Goal: Information Seeking & Learning: Compare options

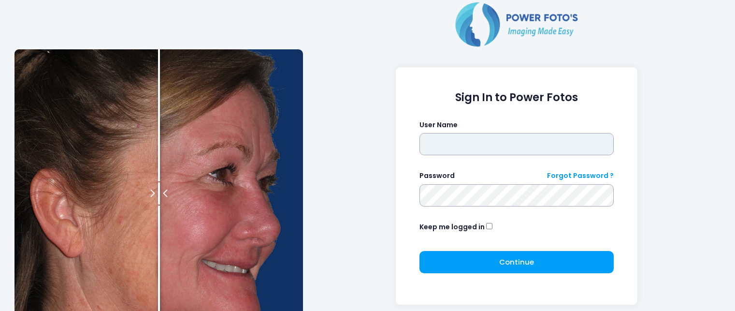
type input "**********"
click at [134, 27] on div "**********" at bounding box center [368, 193] width 716 height 387
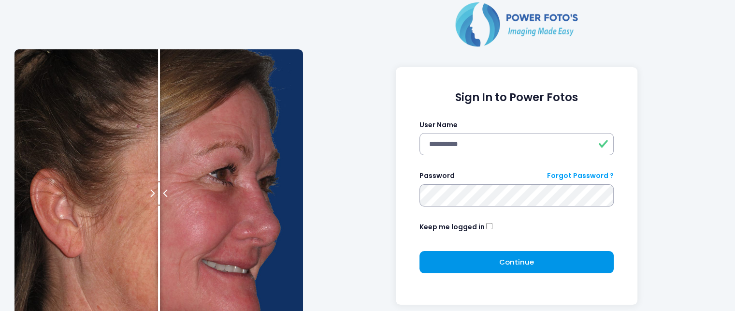
click at [501, 263] on span "Continue" at bounding box center [516, 262] width 35 height 10
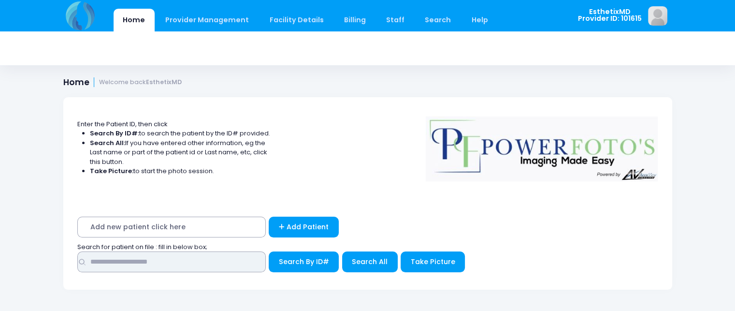
click at [190, 262] on input "text" at bounding box center [171, 261] width 188 height 21
type input "******"
click at [269, 251] on button "Search By ID#" at bounding box center [304, 261] width 70 height 21
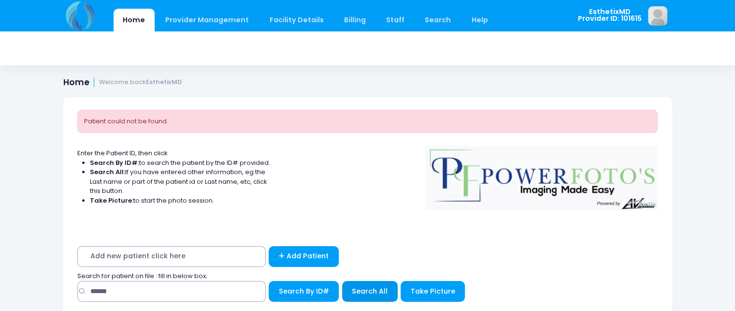
click at [371, 291] on span "Search All" at bounding box center [370, 291] width 36 height 10
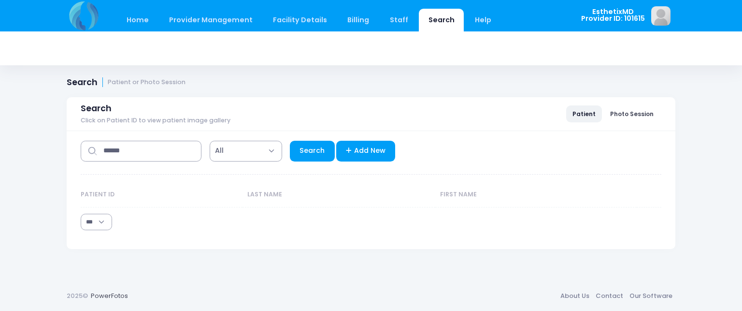
select select "***"
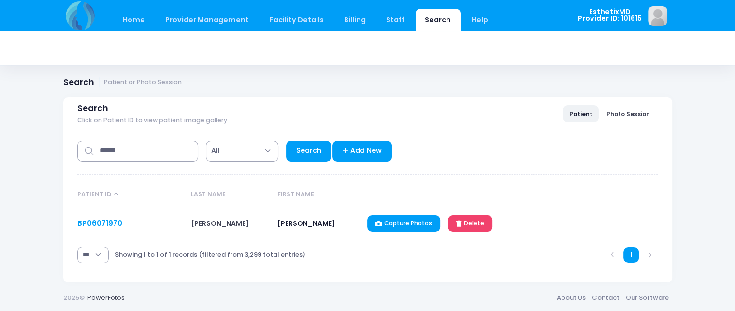
click at [90, 220] on link "BP06071970" at bounding box center [99, 223] width 45 height 10
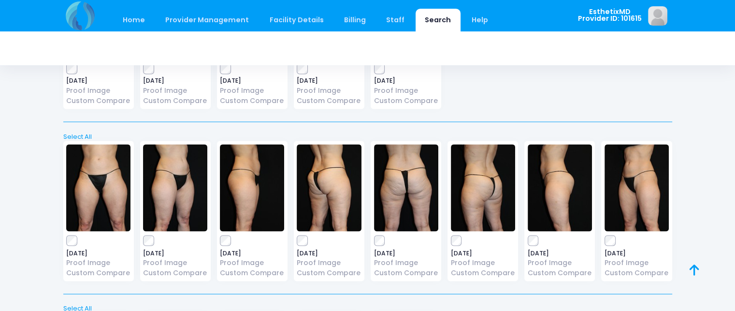
scroll to position [1705, 0]
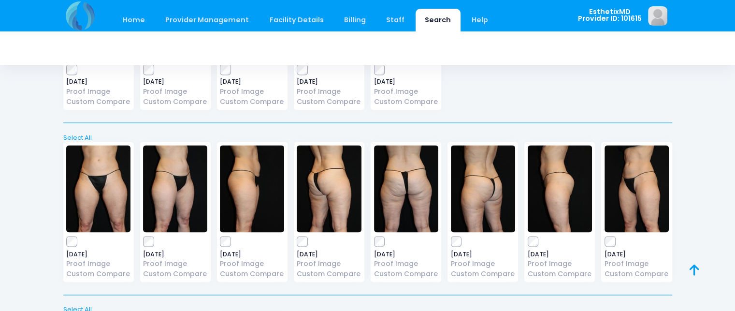
click at [249, 204] on img at bounding box center [252, 188] width 64 height 87
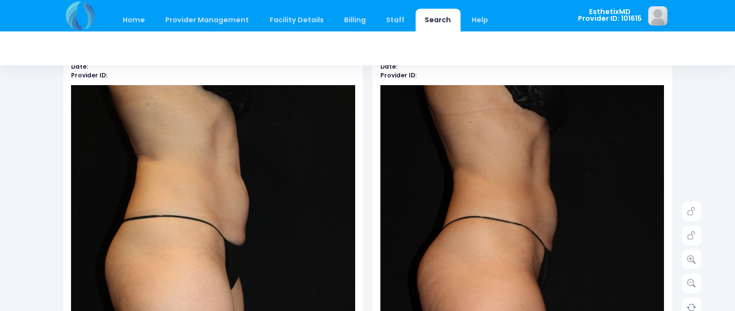
scroll to position [66, 0]
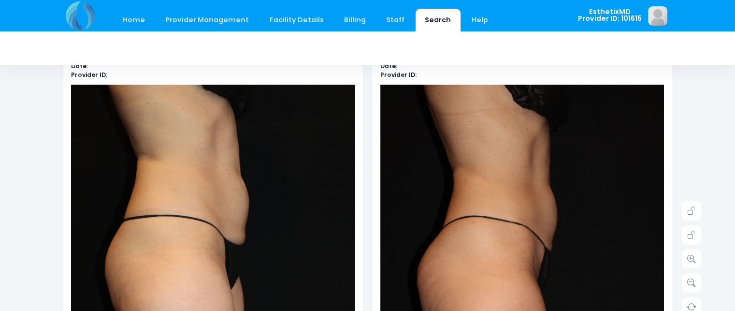
click at [608, 129] on img at bounding box center [522, 298] width 284 height 426
click at [565, 232] on img at bounding box center [522, 298] width 284 height 426
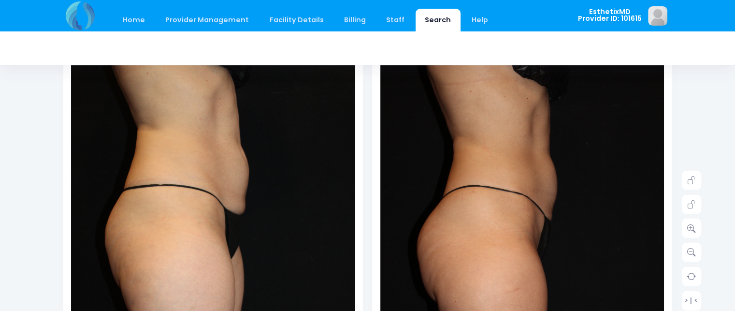
scroll to position [0, 0]
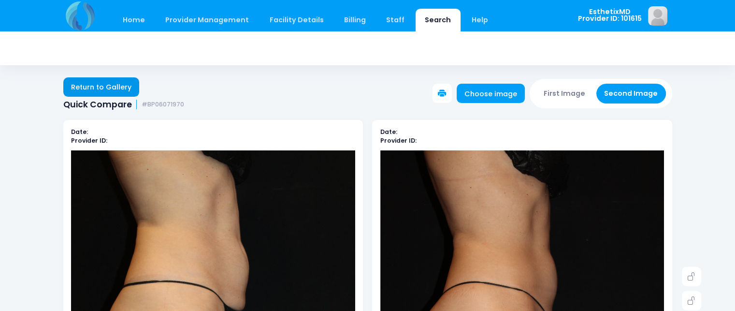
click at [99, 87] on link "Return to Gallery" at bounding box center [101, 86] width 76 height 19
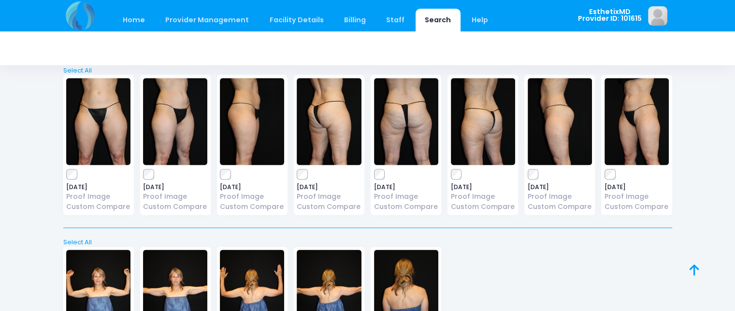
scroll to position [1772, 0]
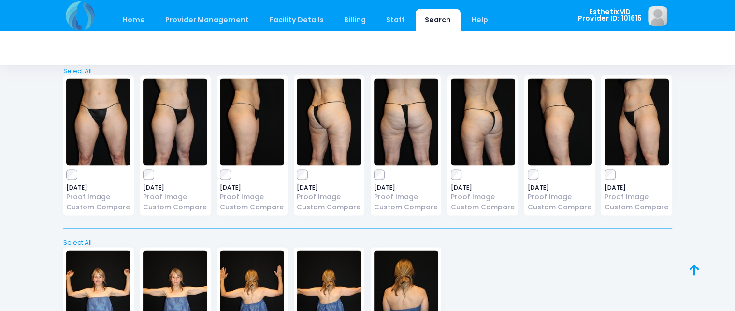
click at [412, 126] on img at bounding box center [406, 121] width 64 height 87
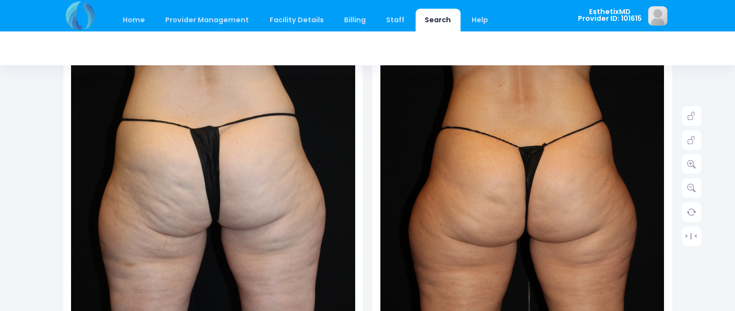
scroll to position [161, 0]
drag, startPoint x: 0, startPoint y: 0, endPoint x: 702, endPoint y: 252, distance: 745.5
click at [702, 252] on div "Home Provider Management Provider Management Add User View Users Billing" at bounding box center [367, 296] width 735 height 914
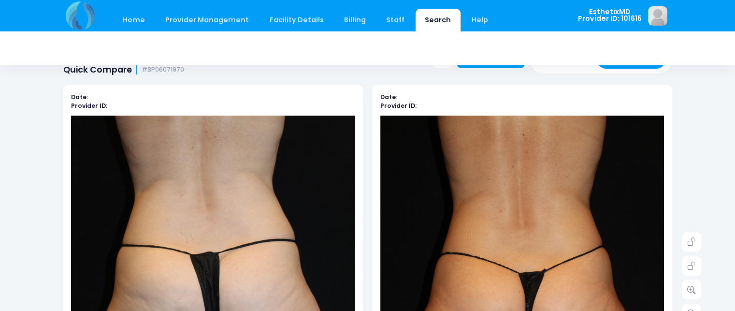
scroll to position [0, 0]
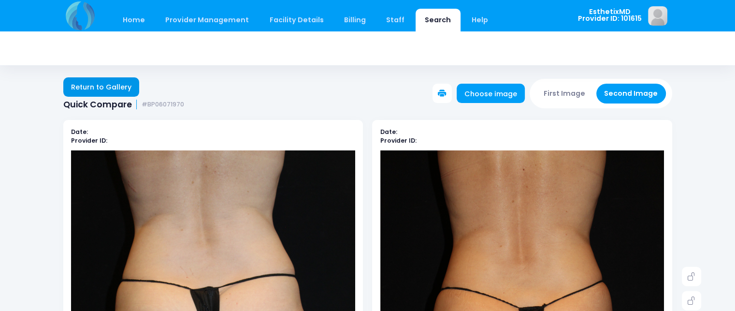
click at [102, 84] on link "Return to Gallery" at bounding box center [101, 86] width 76 height 19
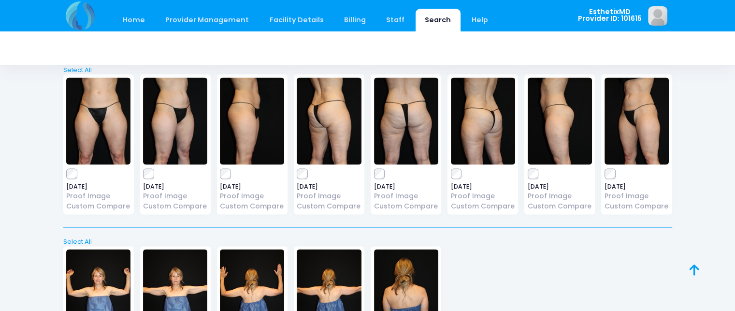
scroll to position [1773, 0]
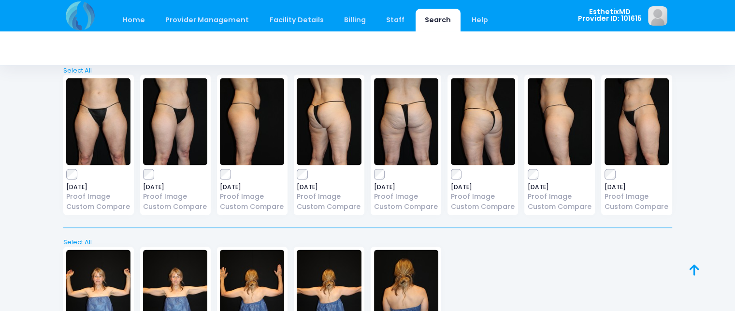
click at [630, 131] on img at bounding box center [637, 121] width 64 height 87
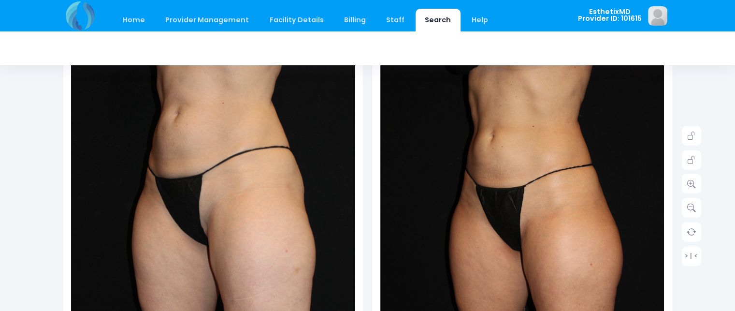
scroll to position [141, 0]
click at [304, 212] on img at bounding box center [213, 222] width 284 height 426
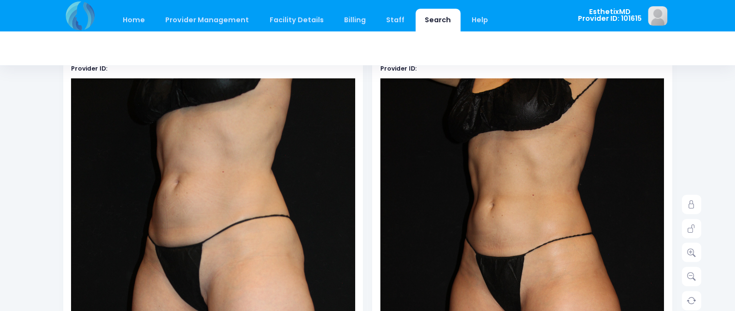
scroll to position [0, 0]
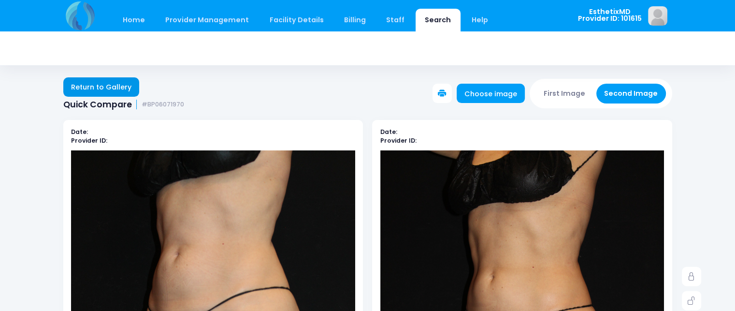
click at [103, 86] on link "Return to Gallery" at bounding box center [101, 86] width 76 height 19
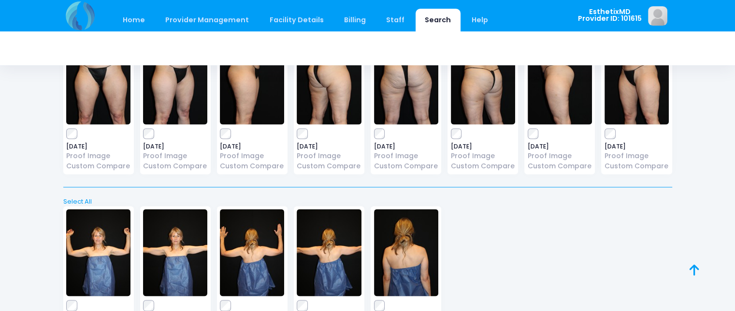
scroll to position [1819, 0]
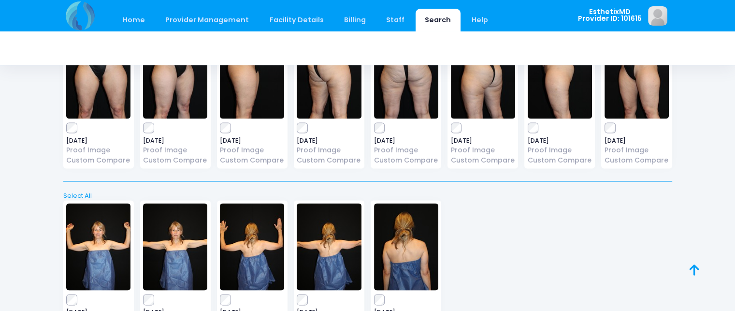
click at [597, 214] on div "2025-06-12 Proof Image Custom Compare 2025-06-12 Proof Image 2025-06-12" at bounding box center [367, 272] width 615 height 156
click at [246, 253] on img at bounding box center [252, 246] width 64 height 87
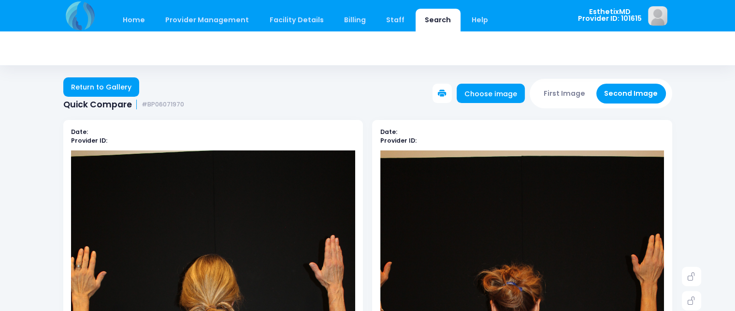
click at [108, 89] on link "Return to Gallery" at bounding box center [101, 86] width 76 height 19
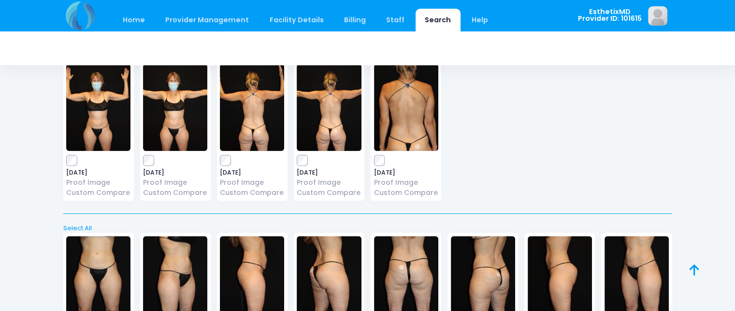
scroll to position [824, 0]
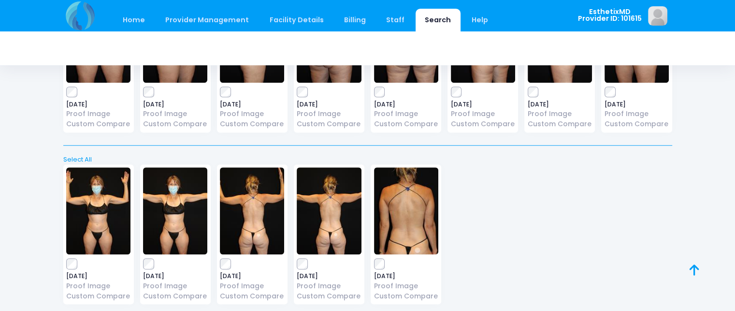
click at [528, 230] on div "2022-10-05 Proof Image Custom Compare 2022-10-05 Proof Image 2022-10-05" at bounding box center [367, 236] width 615 height 156
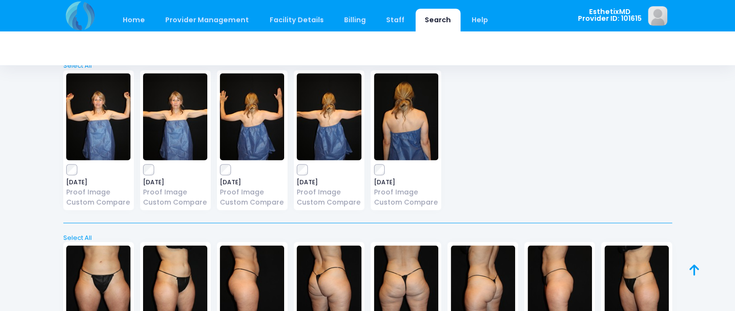
scroll to position [1949, 0]
click at [99, 137] on img at bounding box center [98, 116] width 64 height 87
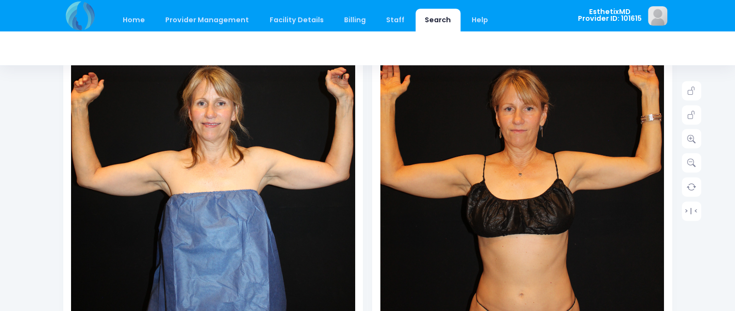
scroll to position [202, 0]
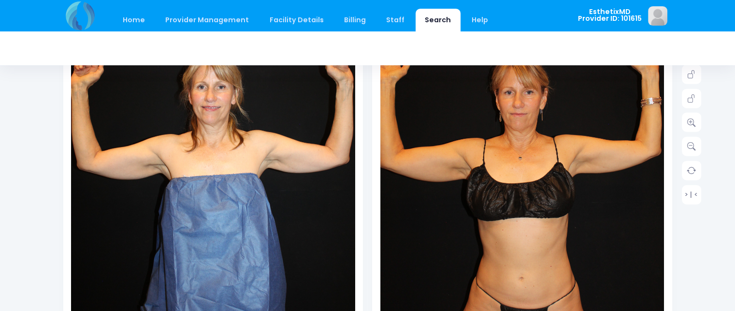
click at [569, 186] on img at bounding box center [522, 161] width 284 height 426
